Goal: Task Accomplishment & Management: Use online tool/utility

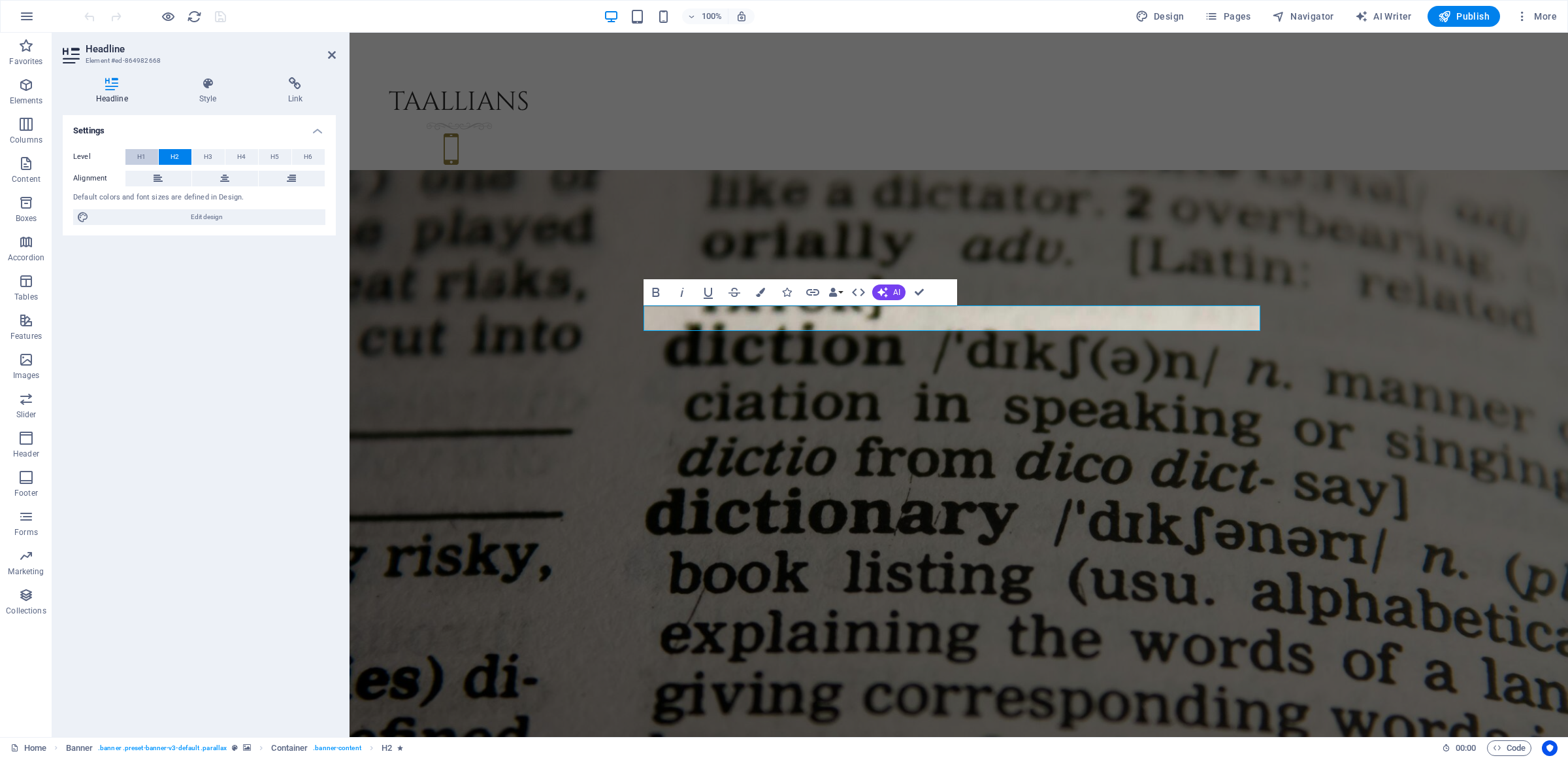
click at [144, 150] on span "H1" at bounding box center [142, 157] width 8 height 16
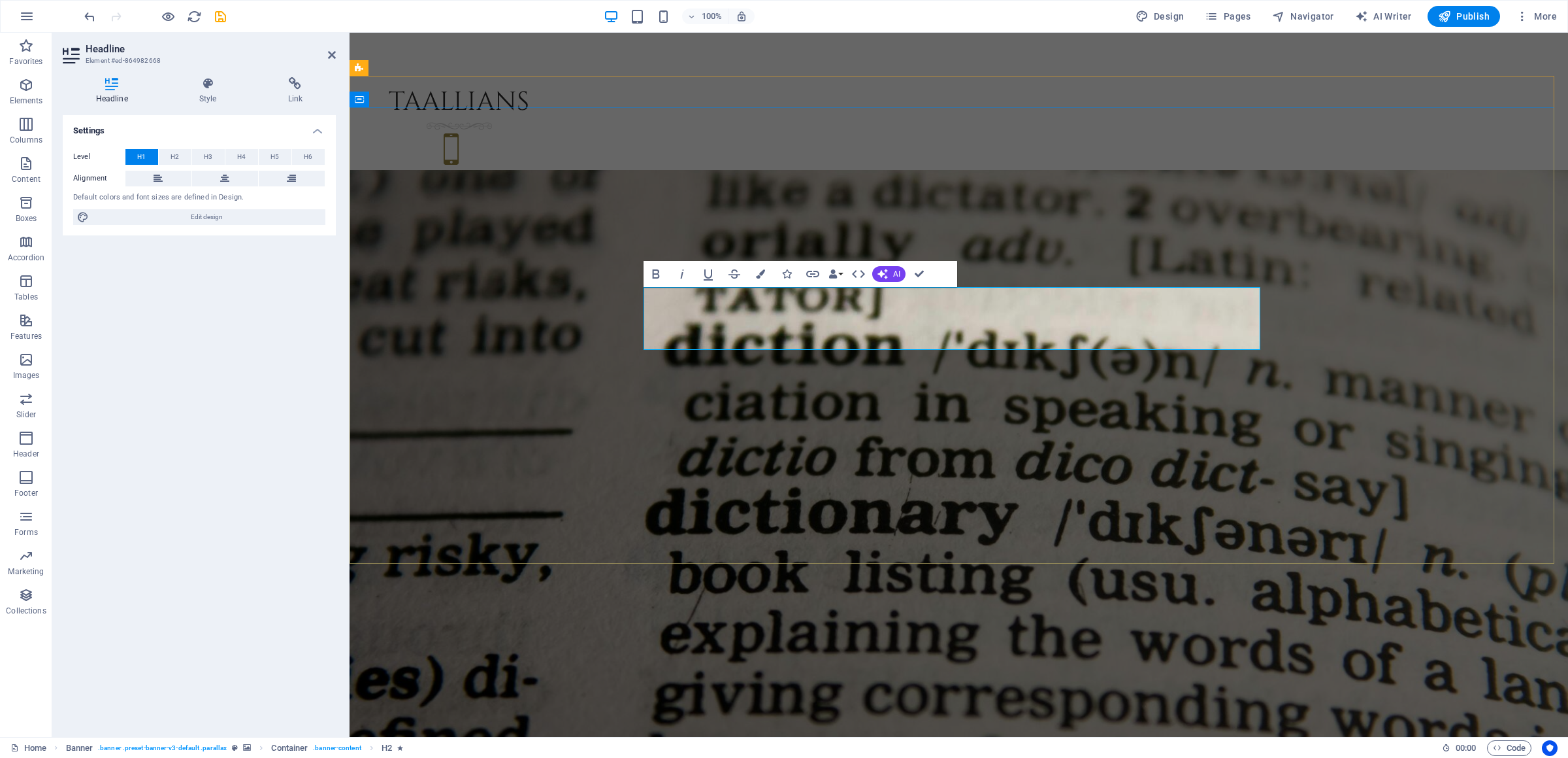
click at [333, 53] on icon at bounding box center [331, 55] width 7 height 11
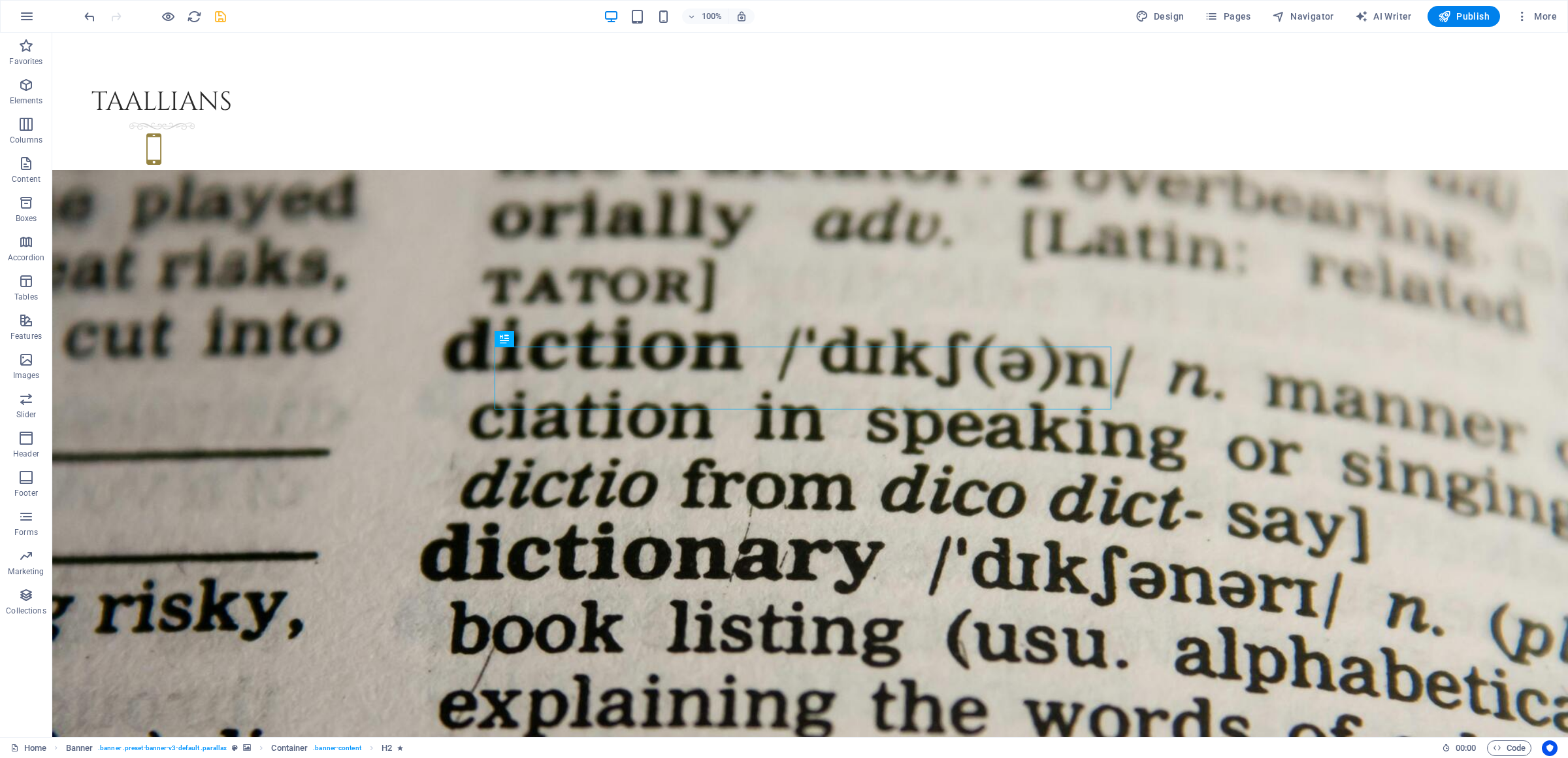
click at [219, 10] on icon "save" at bounding box center [221, 17] width 15 height 15
click at [1218, 12] on icon "button" at bounding box center [1212, 17] width 13 height 13
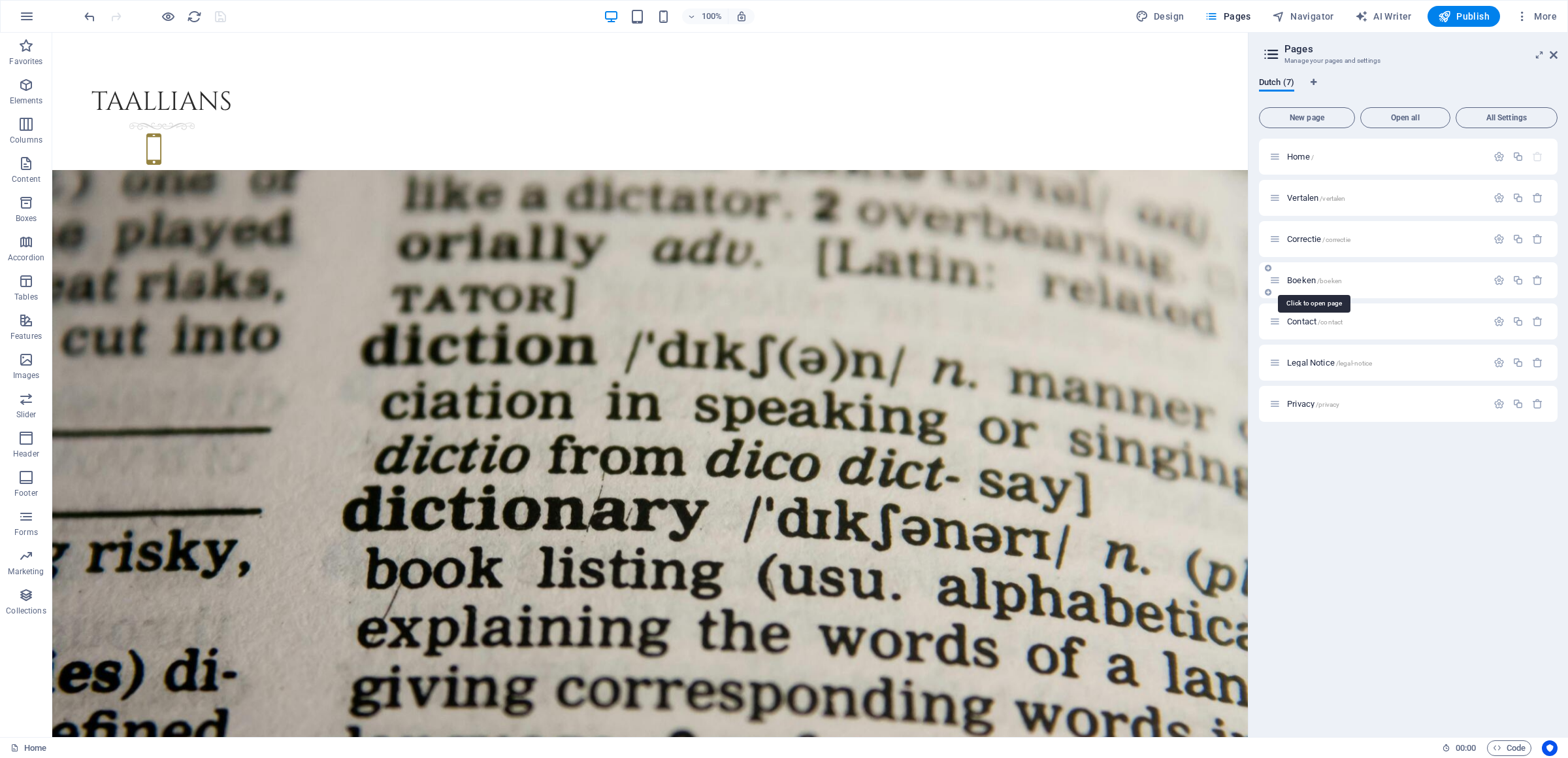
click at [1309, 277] on span "Boeken /boeken" at bounding box center [1315, 280] width 55 height 10
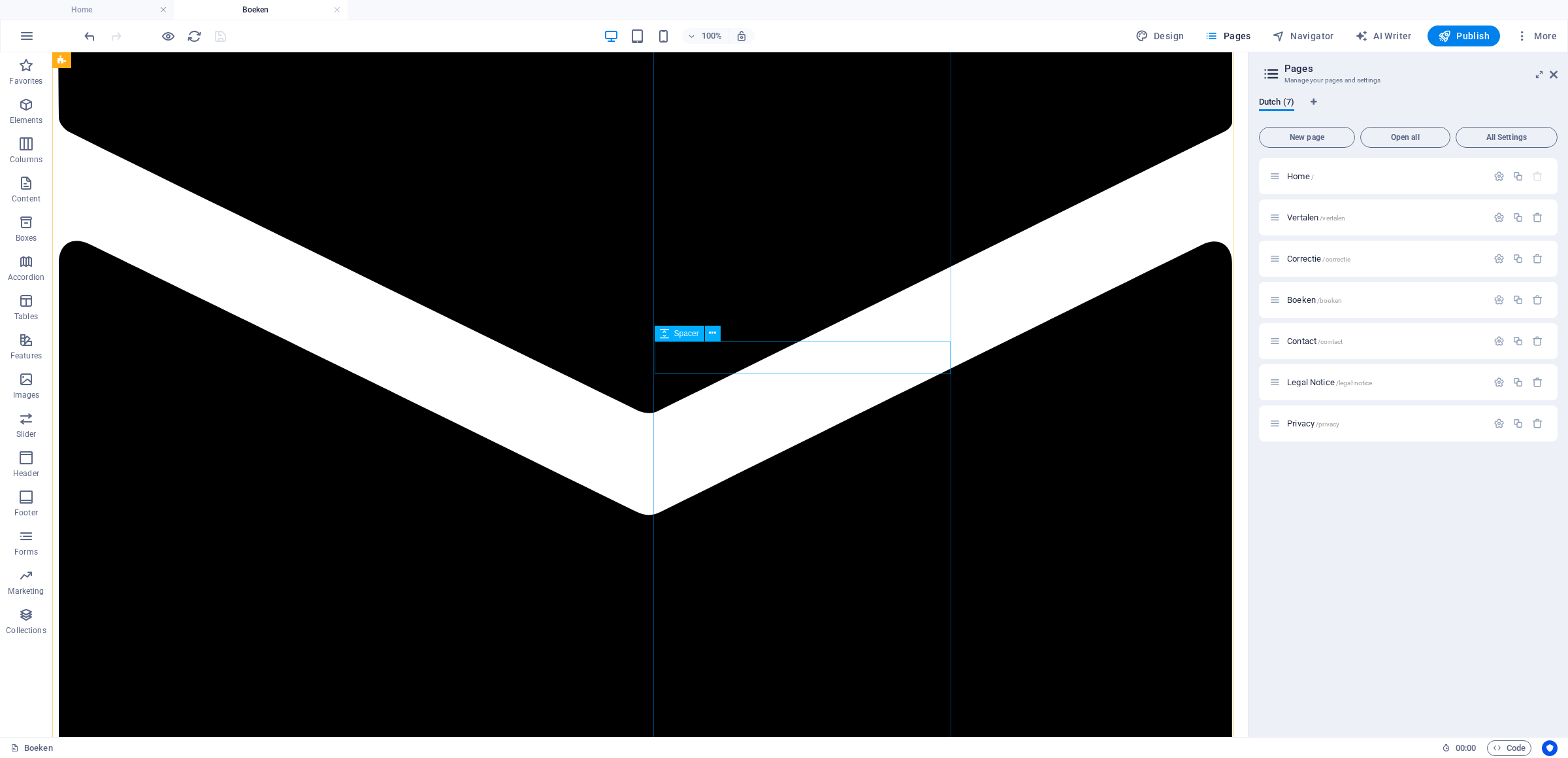
scroll to position [2402, 0]
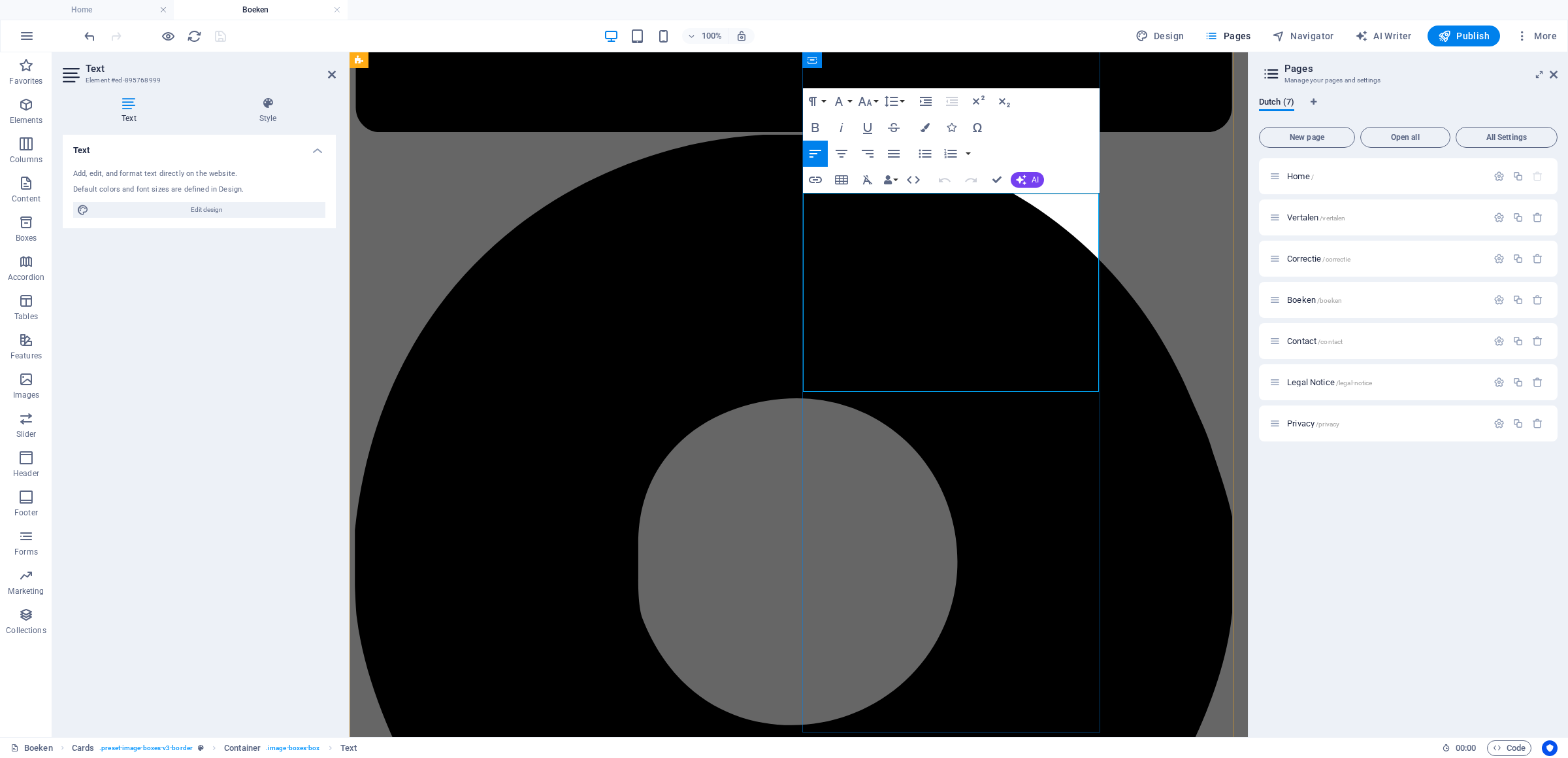
click at [1447, 36] on icon "button" at bounding box center [1445, 36] width 13 height 13
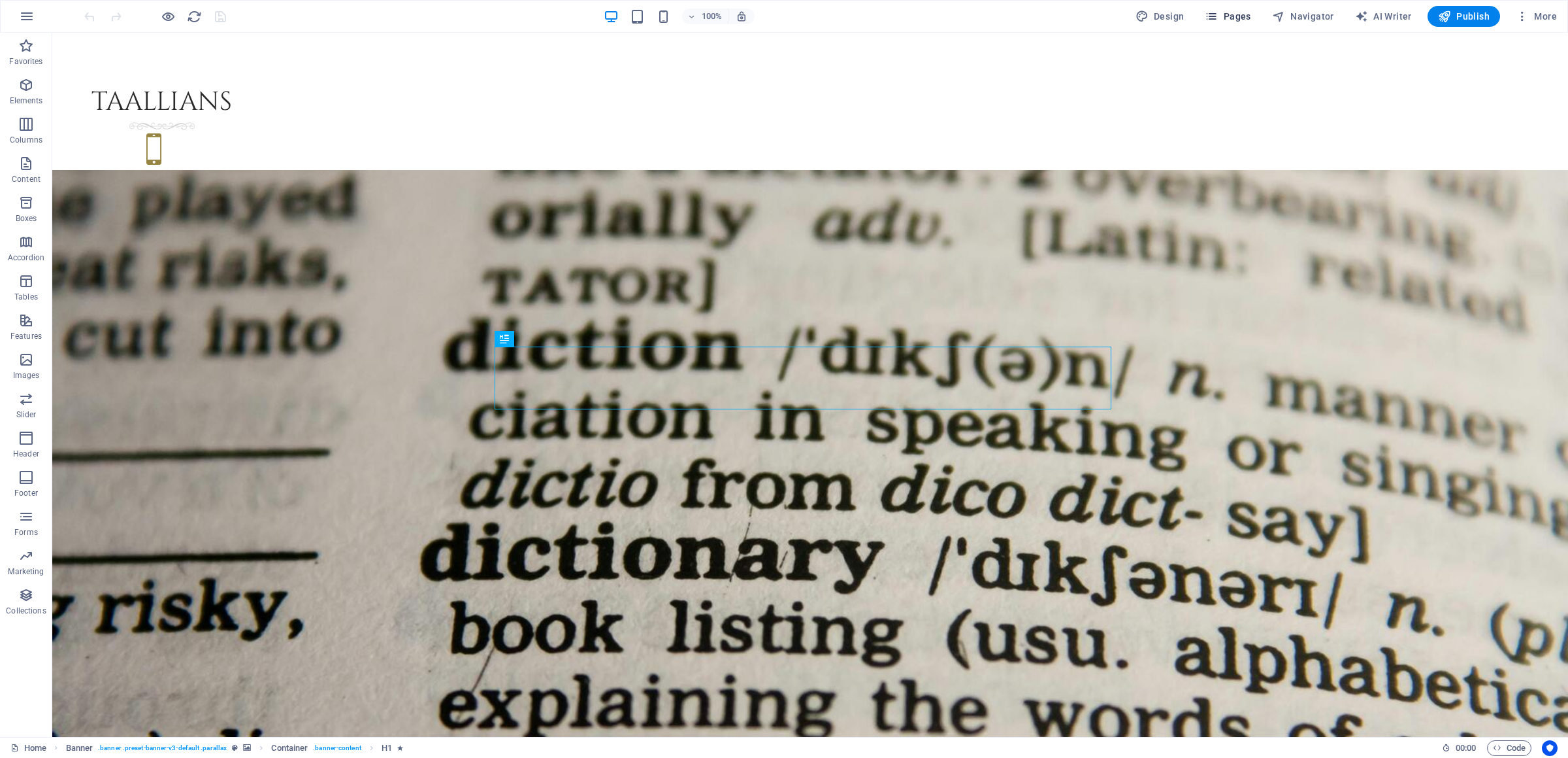
click at [1251, 12] on span "Pages" at bounding box center [1227, 17] width 46 height 13
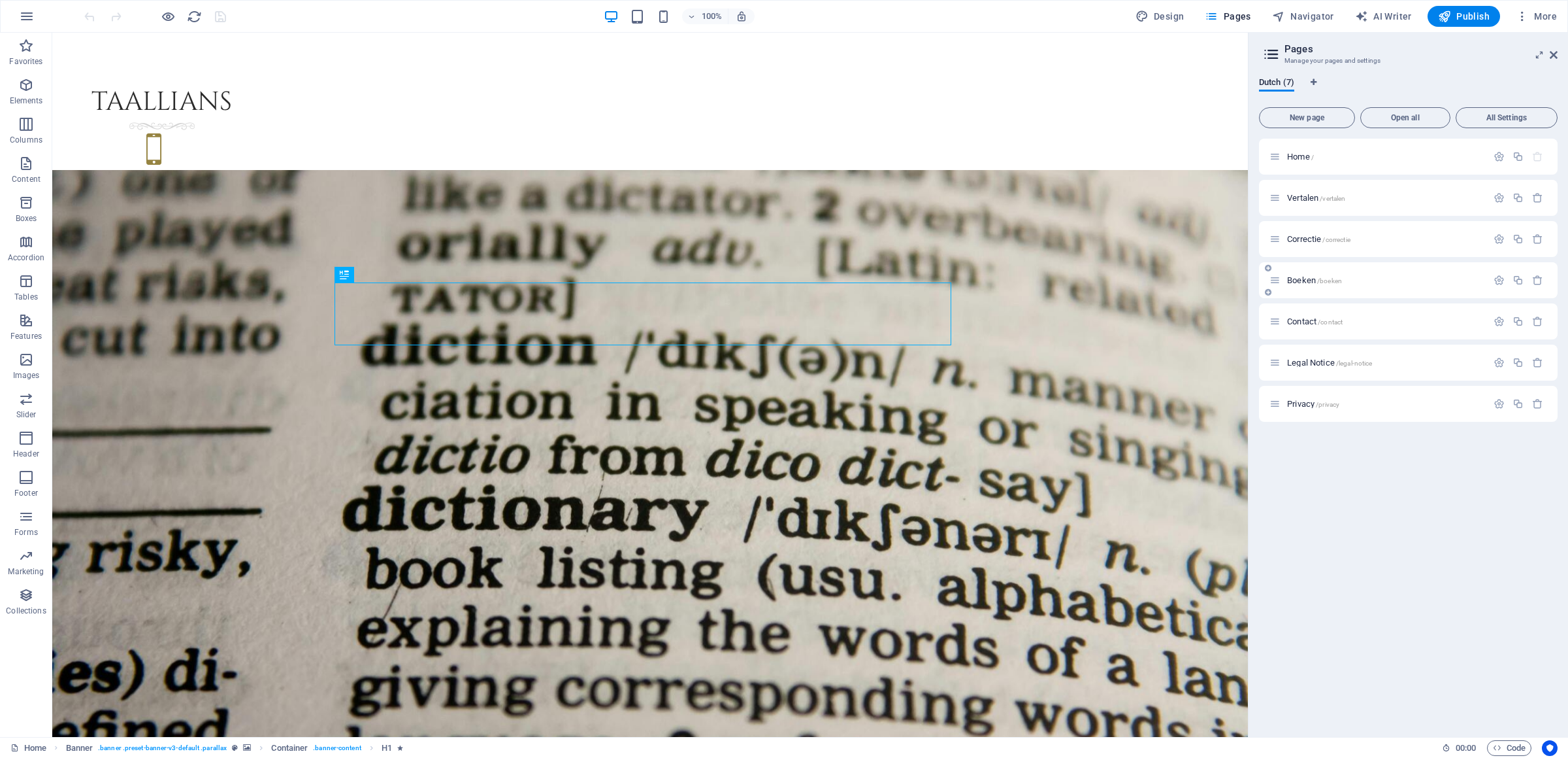
click at [1314, 274] on div "Boeken /boeken" at bounding box center [1378, 280] width 217 height 15
click at [1301, 278] on span "Boeken /boeken" at bounding box center [1315, 280] width 55 height 10
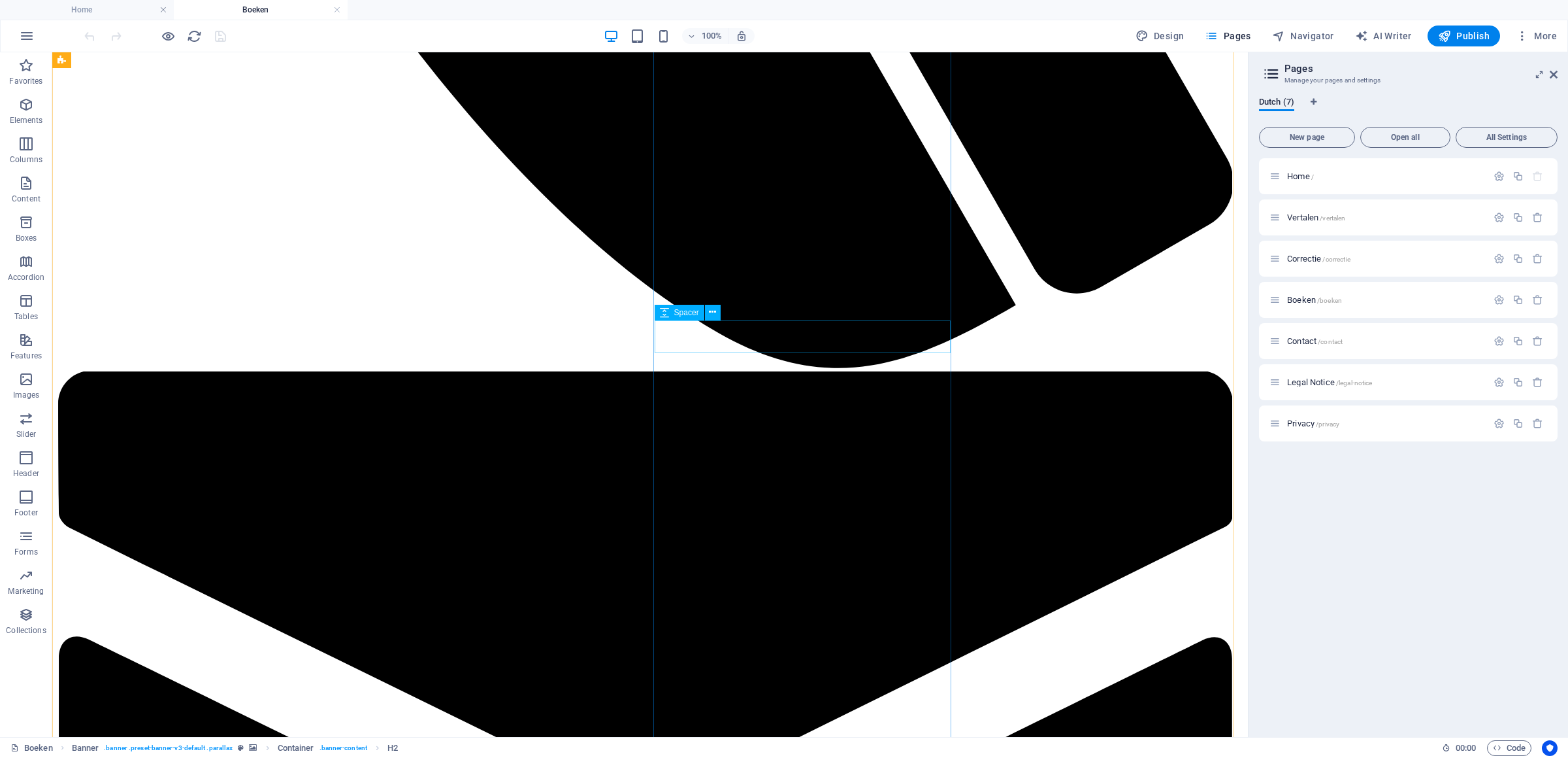
scroll to position [2197, 0]
